Goal: Task Accomplishment & Management: Complete application form

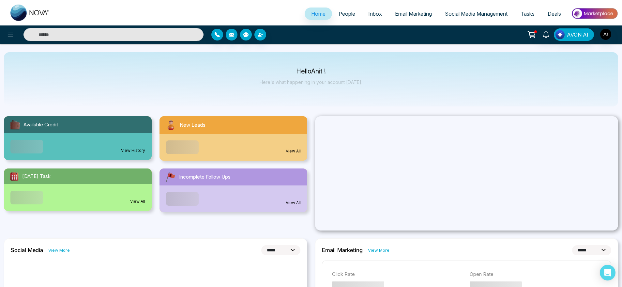
select select "*"
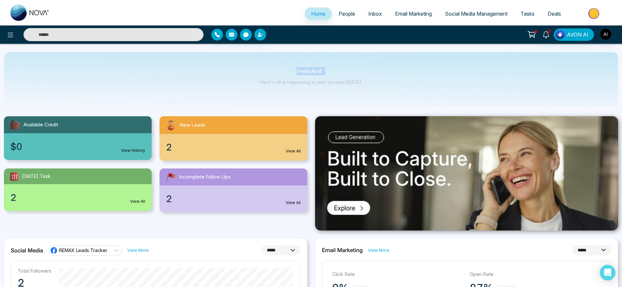
drag, startPoint x: 289, startPoint y: 71, endPoint x: 352, endPoint y: 77, distance: 62.6
click at [352, 77] on div "Hello Anit ! Here's what happening in your account [DATE]." at bounding box center [311, 80] width 103 height 22
drag, startPoint x: 283, startPoint y: 61, endPoint x: 383, endPoint y: 91, distance: 104.7
click at [383, 91] on div "Hello Anit ! Here's what happening in your account [DATE]." at bounding box center [311, 79] width 614 height 54
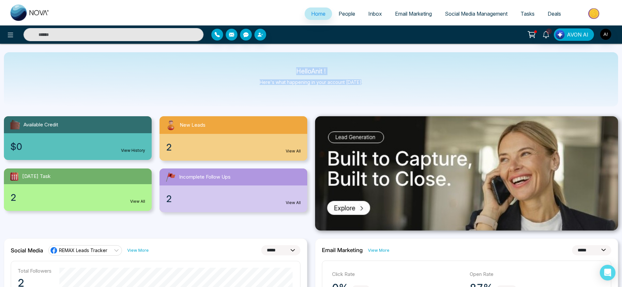
click at [383, 91] on div "Hello Anit ! Here's what happening in your account [DATE]." at bounding box center [311, 79] width 614 height 54
drag, startPoint x: 383, startPoint y: 91, endPoint x: 265, endPoint y: 61, distance: 121.4
click at [265, 61] on div "Hello Anit ! Here's what happening in your account [DATE]." at bounding box center [311, 79] width 614 height 54
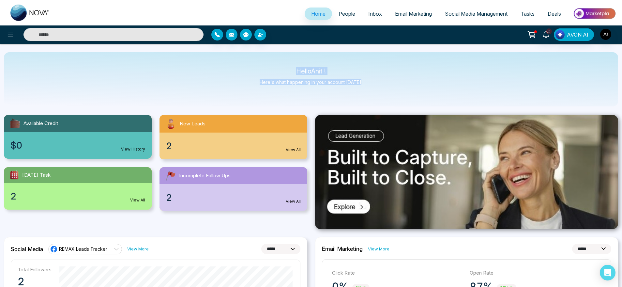
drag, startPoint x: 277, startPoint y: 72, endPoint x: 378, endPoint y: 101, distance: 105.2
click at [378, 101] on div "Hello Anit ! Here's what happening in your account [DATE]." at bounding box center [311, 79] width 614 height 54
drag, startPoint x: 378, startPoint y: 101, endPoint x: 280, endPoint y: 71, distance: 103.0
click at [280, 71] on div "Hello Anit ! Here's what happening in your account [DATE]." at bounding box center [311, 79] width 614 height 54
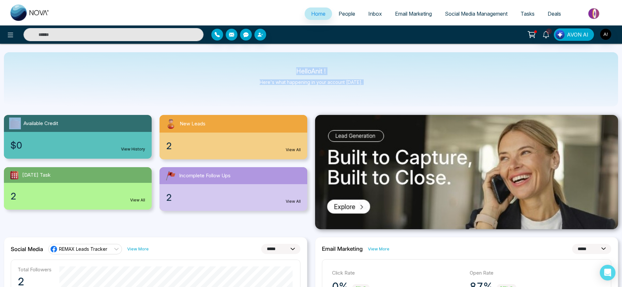
click at [280, 71] on p "Hello Anit !" at bounding box center [311, 72] width 103 height 6
drag, startPoint x: 280, startPoint y: 71, endPoint x: 379, endPoint y: 97, distance: 102.7
click at [379, 97] on div "Hello Anit ! Here's what happening in your account [DATE]." at bounding box center [311, 79] width 614 height 54
drag, startPoint x: 379, startPoint y: 97, endPoint x: 272, endPoint y: 64, distance: 112.4
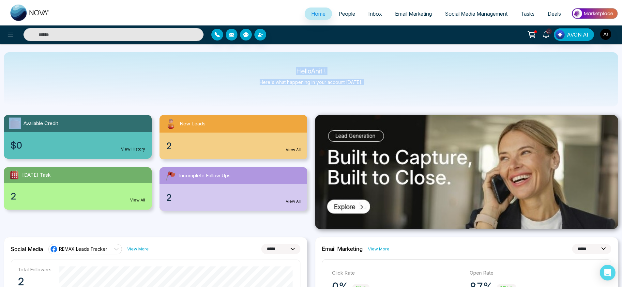
click at [272, 64] on div "Hello Anit ! Here's what happening in your account [DATE]." at bounding box center [311, 79] width 614 height 54
click at [527, 11] on span "Tasks" at bounding box center [528, 13] width 14 height 7
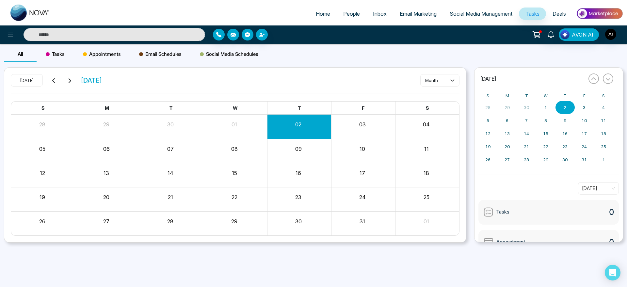
click at [70, 53] on div "Tasks" at bounding box center [55, 54] width 37 height 16
click at [433, 77] on button "Create" at bounding box center [439, 80] width 39 height 12
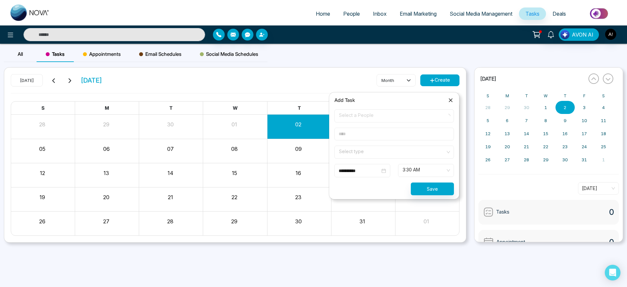
click at [421, 113] on span "Select a People" at bounding box center [394, 115] width 110 height 11
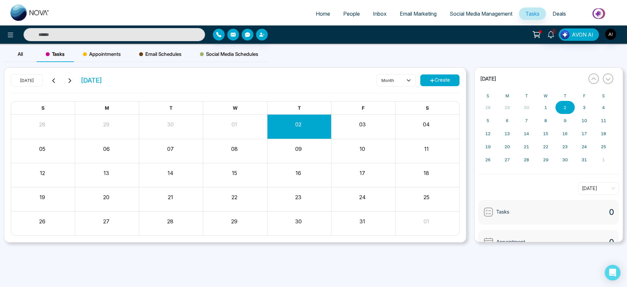
click at [443, 99] on div "[DATE] [DATE] month Create S M T W T F S 28 29 30 01 02 03 04 05 06 07 08 09 10…" at bounding box center [234, 155] width 461 height 175
click at [441, 77] on button "Create" at bounding box center [439, 80] width 39 height 12
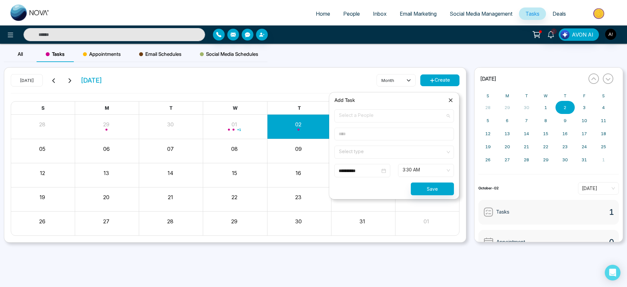
click at [371, 120] on span "Select a People" at bounding box center [394, 115] width 110 height 11
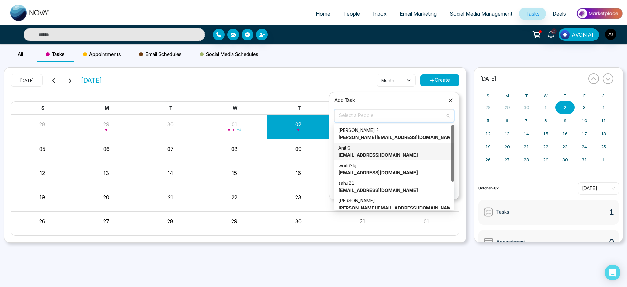
click at [380, 151] on div "Anit G [EMAIL_ADDRESS][DOMAIN_NAME]" at bounding box center [394, 151] width 112 height 14
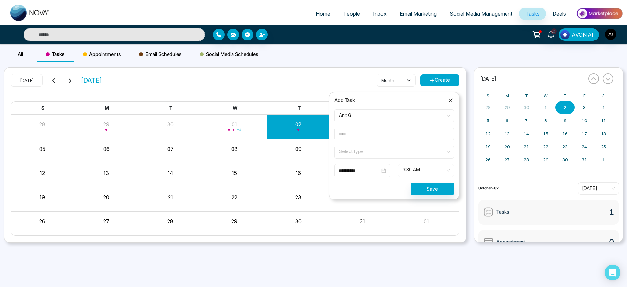
click at [373, 130] on input "text" at bounding box center [393, 134] width 119 height 13
click at [384, 137] on input "text" at bounding box center [393, 134] width 119 height 13
type input "*******"
drag, startPoint x: 359, startPoint y: 145, endPoint x: 367, endPoint y: 154, distance: 12.0
click at [367, 154] on form "**********" at bounding box center [393, 152] width 127 height 86
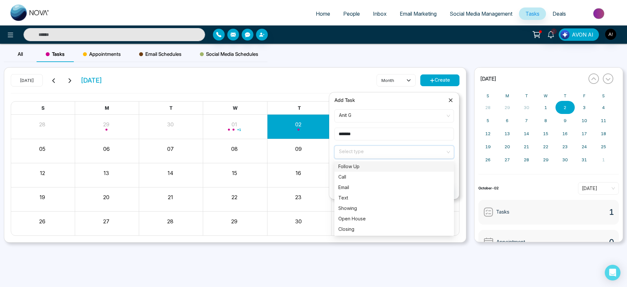
click at [367, 154] on input "search" at bounding box center [391, 151] width 107 height 10
click at [369, 171] on div "Follow Up" at bounding box center [393, 166] width 119 height 10
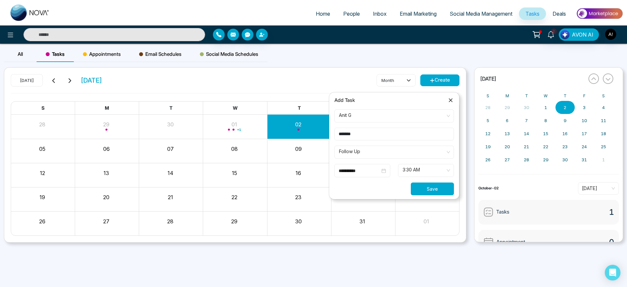
click at [426, 191] on button "Save" at bounding box center [432, 188] width 43 height 13
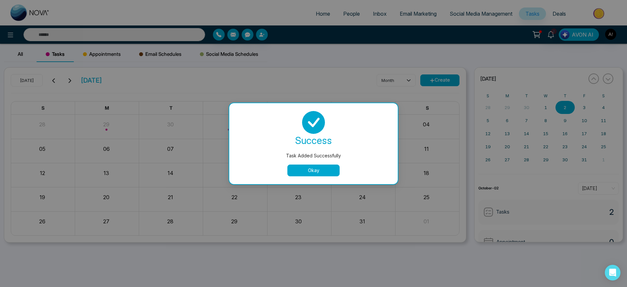
click at [317, 169] on button "Okay" at bounding box center [313, 170] width 52 height 12
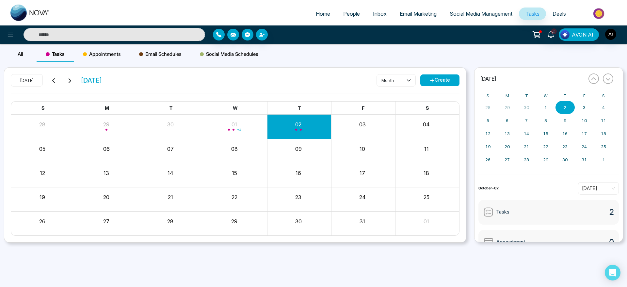
click at [447, 74] on button "Create" at bounding box center [439, 80] width 39 height 12
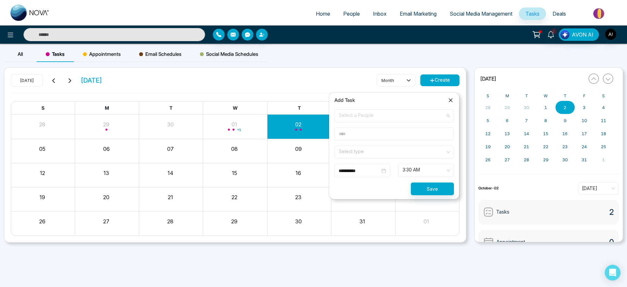
click at [374, 117] on span "Select a People" at bounding box center [394, 115] width 110 height 11
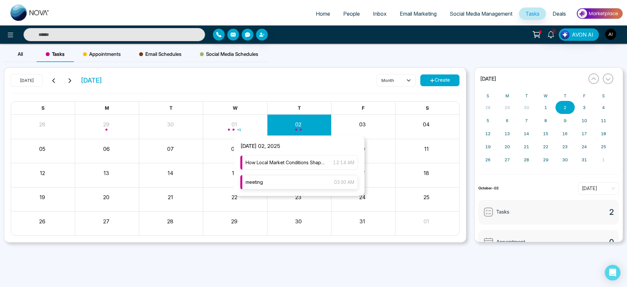
click at [303, 185] on div "meeting 03:30 AM" at bounding box center [298, 182] width 117 height 14
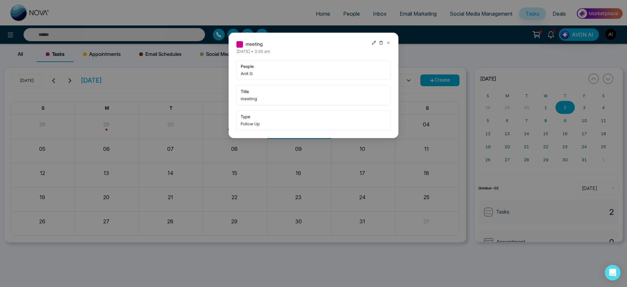
click at [387, 43] on icon at bounding box center [388, 42] width 5 height 5
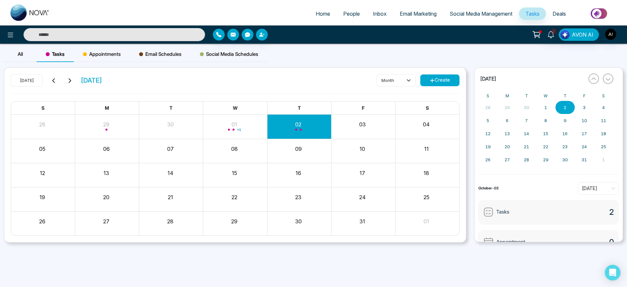
click at [424, 75] on button "Create" at bounding box center [439, 80] width 39 height 12
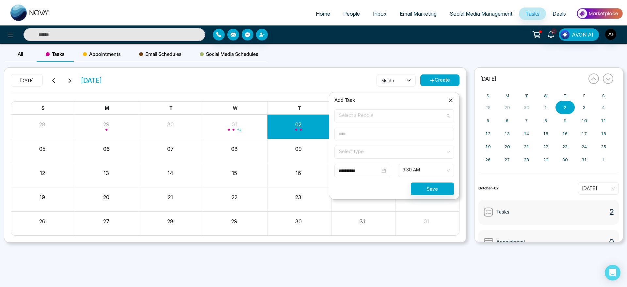
click at [383, 121] on span "Select a People" at bounding box center [394, 115] width 110 height 11
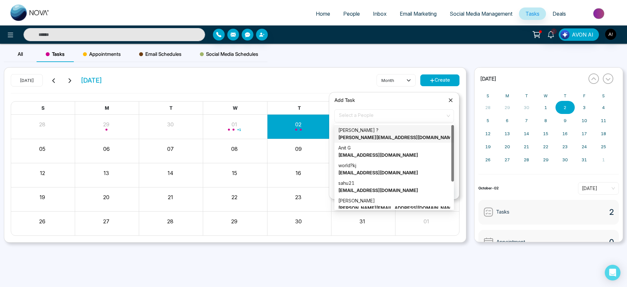
click at [383, 121] on span "Select a People" at bounding box center [394, 115] width 110 height 11
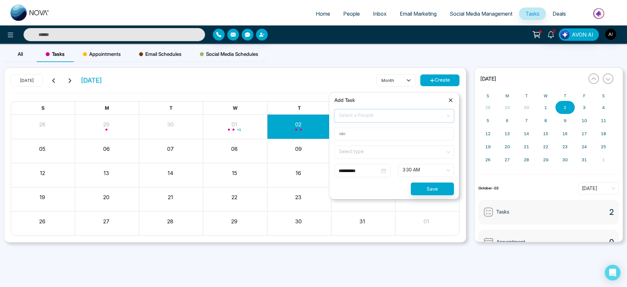
click at [383, 121] on span "Select a People" at bounding box center [394, 115] width 110 height 11
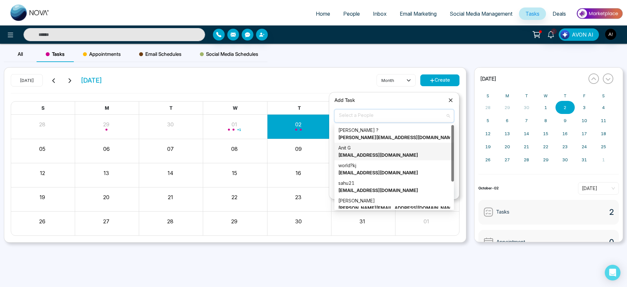
click at [389, 150] on div "Anit G [EMAIL_ADDRESS][DOMAIN_NAME]" at bounding box center [394, 151] width 112 height 14
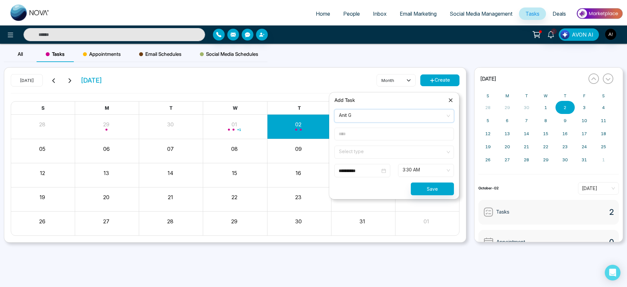
click at [342, 130] on input "text" at bounding box center [393, 134] width 119 height 13
type input "*******"
click at [364, 147] on input "search" at bounding box center [391, 151] width 107 height 10
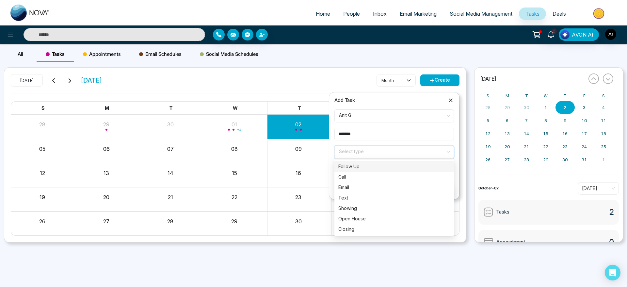
click at [370, 167] on div "Follow Up" at bounding box center [394, 166] width 112 height 7
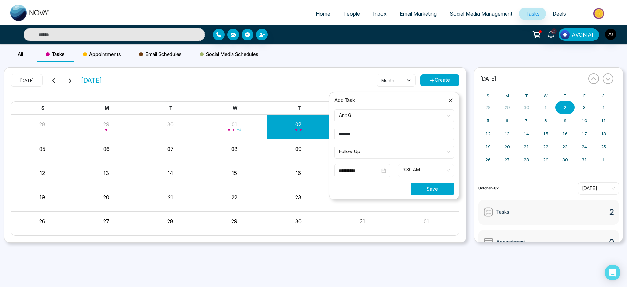
click at [426, 182] on button "Save" at bounding box center [432, 188] width 43 height 13
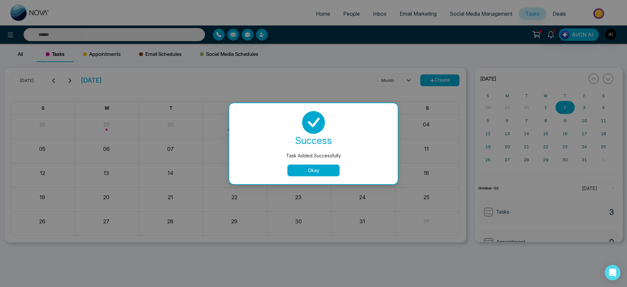
click at [314, 172] on button "Okay" at bounding box center [313, 170] width 52 height 12
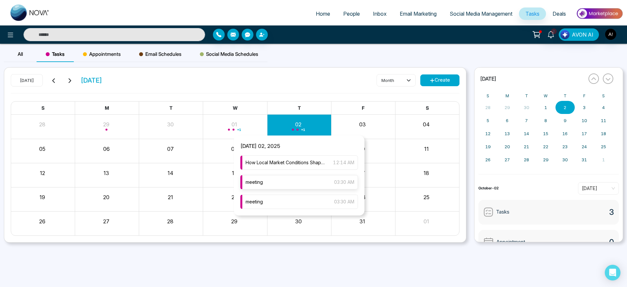
click at [292, 180] on div "meeting 03:30 AM" at bounding box center [298, 182] width 117 height 14
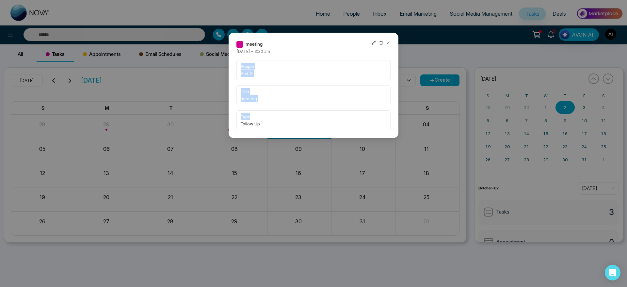
drag, startPoint x: 229, startPoint y: 69, endPoint x: 269, endPoint y: 114, distance: 59.6
click at [269, 114] on div "meeting [DATE] • 3:30 am people Anit G title meeting type Follow Up" at bounding box center [313, 85] width 170 height 105
click at [385, 43] on div at bounding box center [380, 43] width 19 height 7
click at [388, 42] on icon at bounding box center [388, 43] width 2 height 2
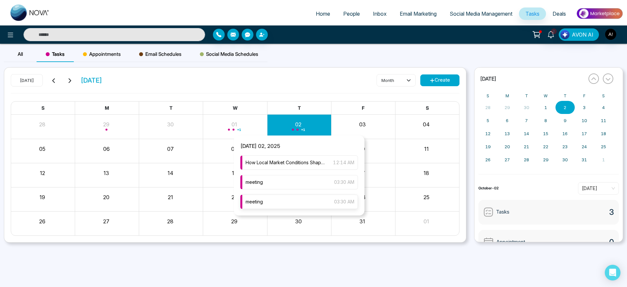
click at [279, 205] on div "meeting 03:30 AM" at bounding box center [298, 201] width 117 height 14
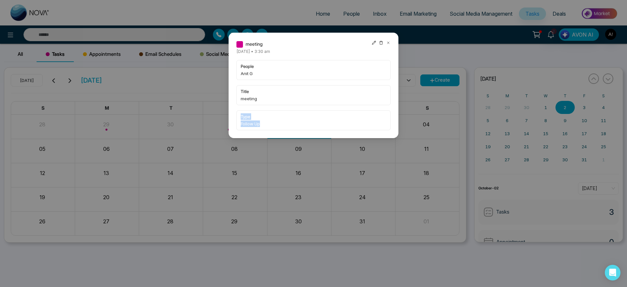
drag, startPoint x: 240, startPoint y: 118, endPoint x: 275, endPoint y: 122, distance: 34.8
click at [275, 122] on div "type Follow Up" at bounding box center [313, 120] width 154 height 20
click at [388, 43] on icon at bounding box center [388, 43] width 2 height 2
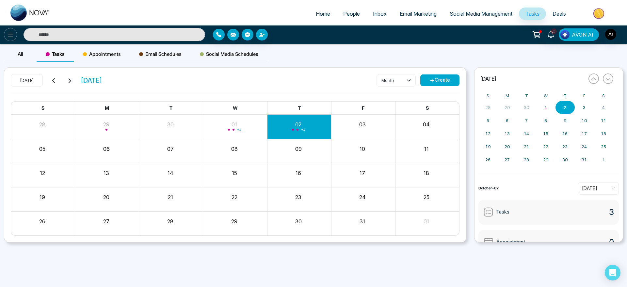
drag, startPoint x: 4, startPoint y: 28, endPoint x: 14, endPoint y: 35, distance: 12.5
click at [14, 35] on div at bounding box center [104, 34] width 209 height 13
click at [14, 35] on button at bounding box center [10, 34] width 13 height 13
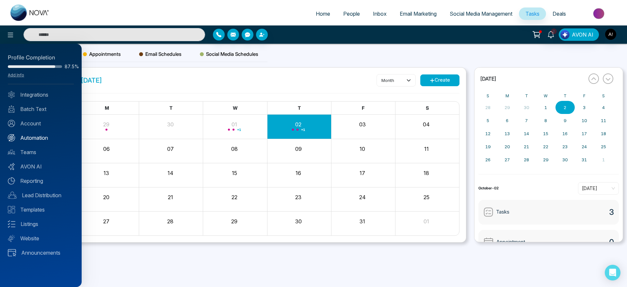
click at [42, 140] on link "Automation" at bounding box center [41, 138] width 66 height 8
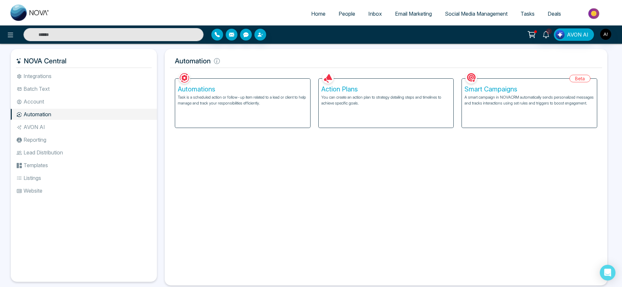
click at [524, 95] on p "A smart campaign in NOVACRM automatically sends personalized messages and track…" at bounding box center [530, 100] width 130 height 12
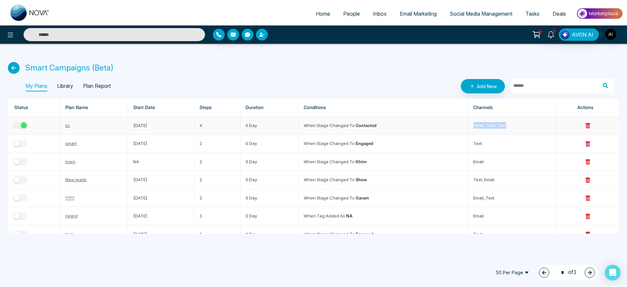
drag, startPoint x: 466, startPoint y: 124, endPoint x: 529, endPoint y: 123, distance: 63.6
click at [529, 123] on td "email, task, text" at bounding box center [512, 125] width 88 height 18
drag, startPoint x: 495, startPoint y: 127, endPoint x: 518, endPoint y: 126, distance: 22.9
click at [518, 126] on td "email, task, text" at bounding box center [512, 125] width 88 height 18
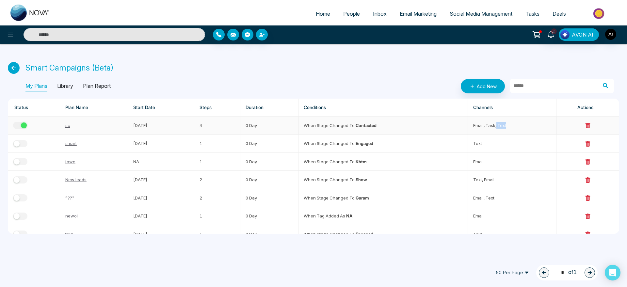
click at [518, 126] on td "email, task, text" at bounding box center [512, 125] width 88 height 18
drag, startPoint x: 469, startPoint y: 128, endPoint x: 514, endPoint y: 123, distance: 45.2
click at [514, 123] on td "email, task, text" at bounding box center [512, 125] width 88 height 18
click at [524, 125] on td "email, task, text" at bounding box center [512, 125] width 88 height 18
drag, startPoint x: 461, startPoint y: 125, endPoint x: 469, endPoint y: 125, distance: 7.8
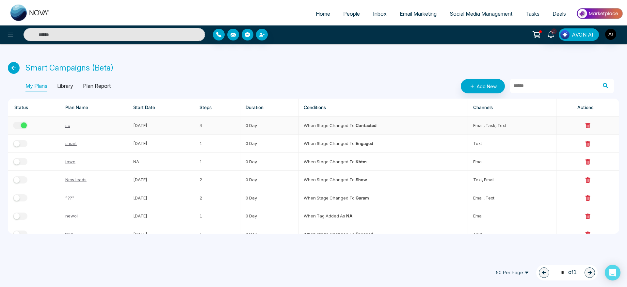
click at [469, 125] on tr "sc [DATE] 4 0 Day When stage changed to Contacted email, task, text" at bounding box center [313, 125] width 611 height 18
drag, startPoint x: 510, startPoint y: 126, endPoint x: 468, endPoint y: 126, distance: 42.4
click at [468, 126] on td "email, task, text" at bounding box center [512, 125] width 88 height 18
click at [22, 126] on div "button" at bounding box center [24, 125] width 6 height 6
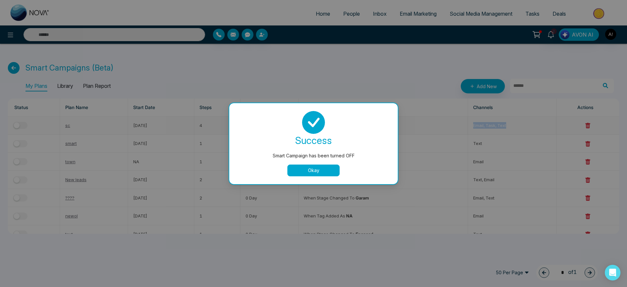
click at [303, 165] on button "Okay" at bounding box center [313, 170] width 52 height 12
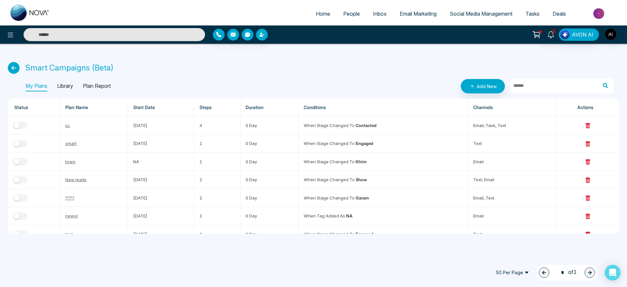
click at [454, 109] on th "Conditions" at bounding box center [382, 108] width 169 height 18
click at [66, 123] on link "sc" at bounding box center [67, 125] width 5 height 5
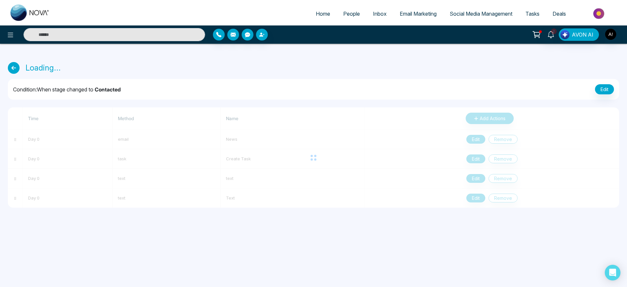
click at [245, 211] on div "Loading... Condition: When stage changed to Contacted Edit Time Method Name Add…" at bounding box center [313, 130] width 627 height 172
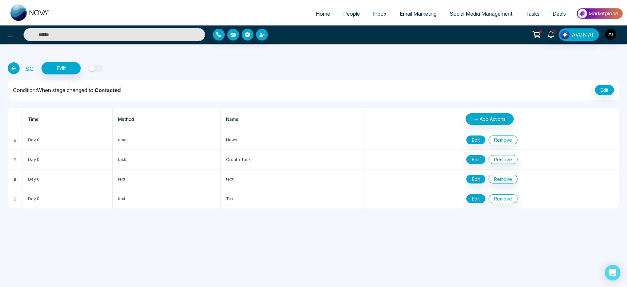
click at [13, 72] on icon at bounding box center [14, 68] width 12 height 12
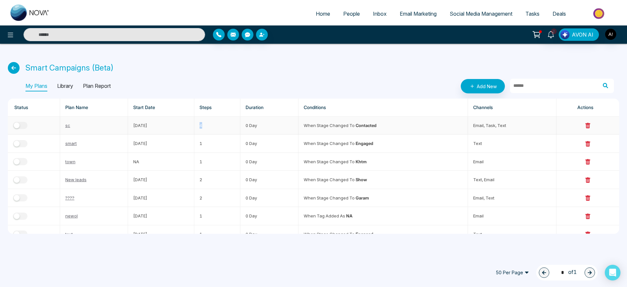
drag, startPoint x: 200, startPoint y: 123, endPoint x: 227, endPoint y: 122, distance: 26.8
click at [227, 122] on td "4" at bounding box center [217, 125] width 46 height 18
click at [98, 89] on p "Plan Report" at bounding box center [97, 86] width 28 height 10
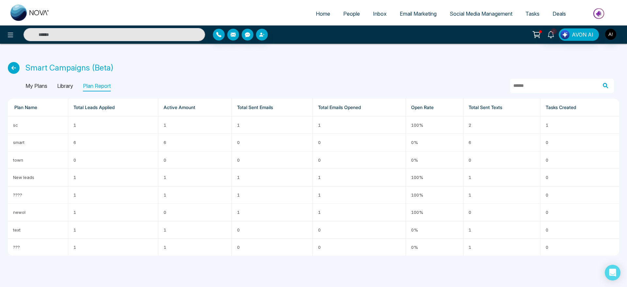
click at [10, 69] on icon at bounding box center [14, 68] width 12 height 12
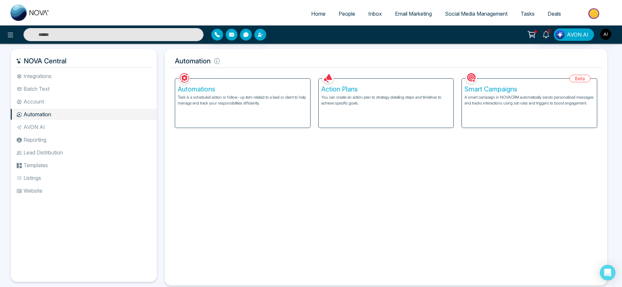
drag, startPoint x: 175, startPoint y: 65, endPoint x: 265, endPoint y: 62, distance: 90.4
click at [265, 62] on h5 "Automation" at bounding box center [386, 61] width 432 height 14
click at [469, 10] on span "Social Media Management" at bounding box center [476, 13] width 63 height 7
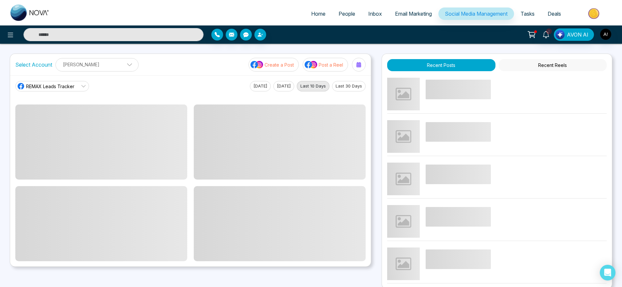
click at [519, 6] on ul "Home People Inbox Email Marketing Social Media Management Tasks Deals" at bounding box center [337, 14] width 562 height 18
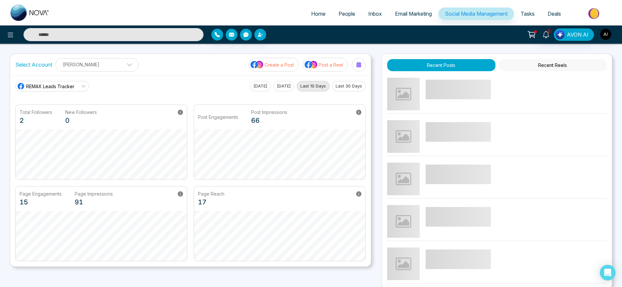
click at [531, 19] on link "Tasks" at bounding box center [527, 14] width 27 height 12
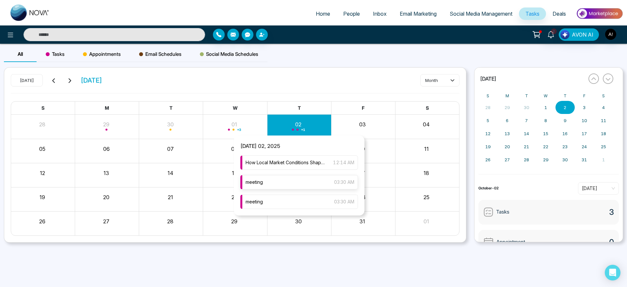
click at [288, 180] on div "meeting 03:30 AM" at bounding box center [298, 182] width 117 height 14
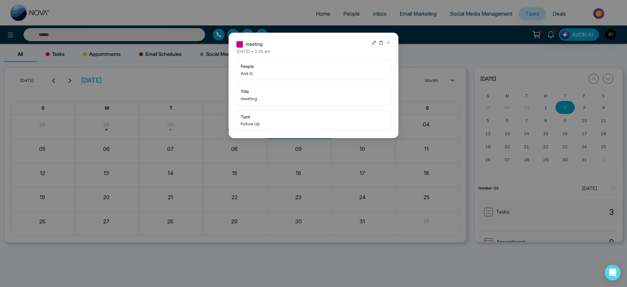
click at [388, 42] on icon at bounding box center [388, 43] width 2 height 2
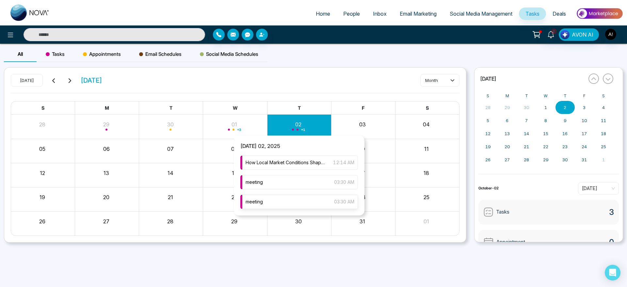
click at [317, 203] on div "meeting 03:30 AM" at bounding box center [298, 201] width 117 height 14
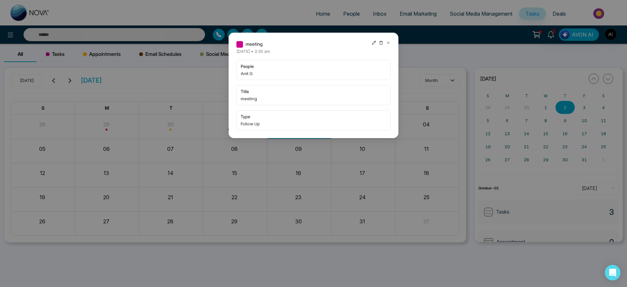
click at [386, 42] on icon at bounding box center [388, 42] width 5 height 5
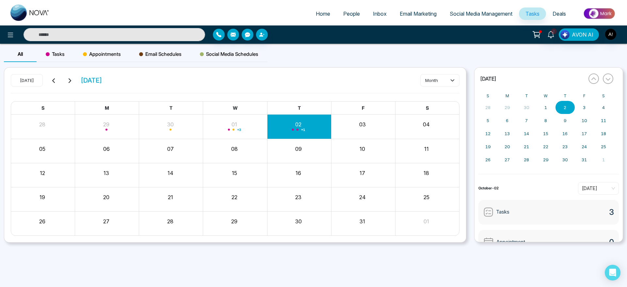
click at [172, 98] on div "[DATE] [DATE] month S M T W T F S 28 29 30 01 + 3 02 + 1 03 04 05 06 07 08 09 1…" at bounding box center [234, 155] width 461 height 175
